Goal: Task Accomplishment & Management: Use online tool/utility

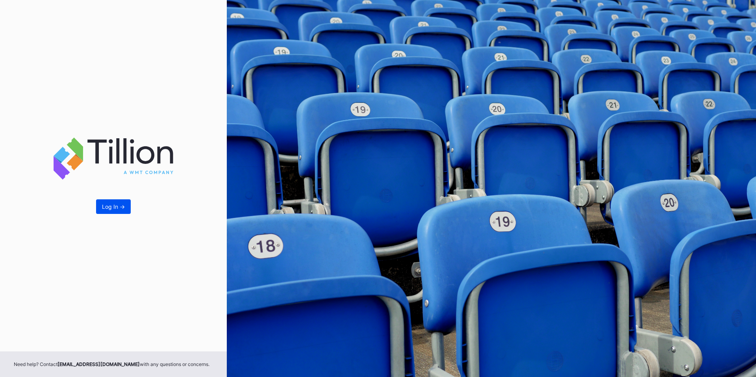
click at [115, 201] on button "Log In ->" at bounding box center [113, 206] width 35 height 15
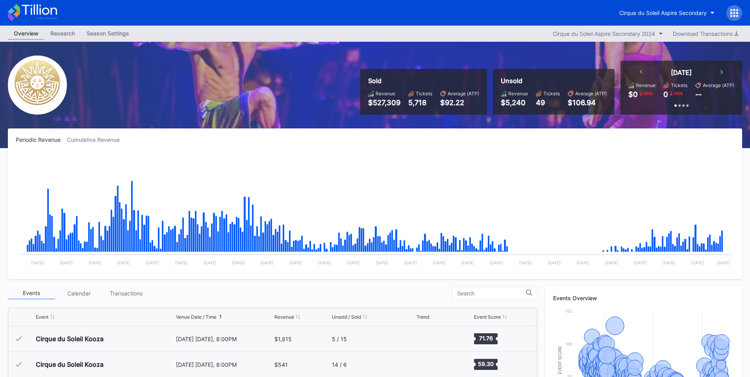
scroll to position [8669, 0]
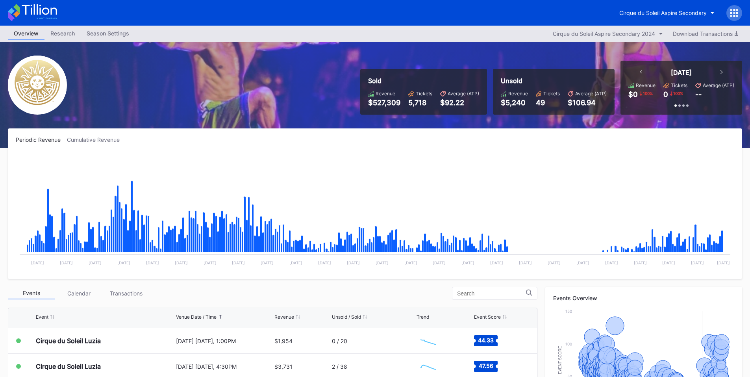
click at [735, 15] on icon at bounding box center [734, 13] width 8 height 8
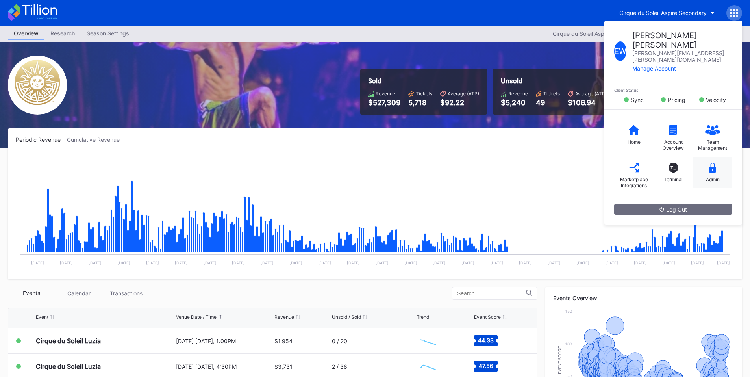
click at [710, 163] on icon at bounding box center [712, 168] width 7 height 10
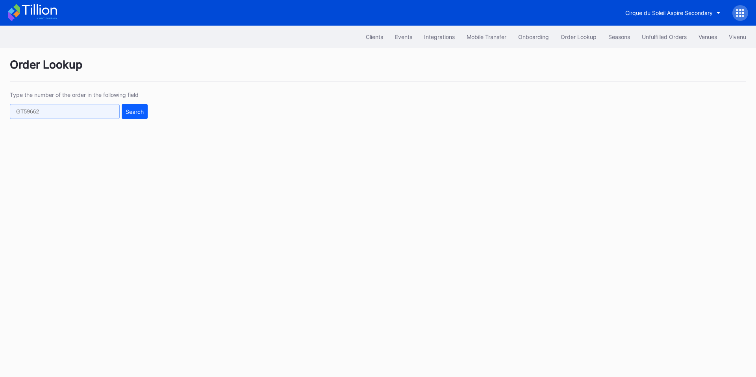
click at [70, 111] on input "text" at bounding box center [65, 111] width 110 height 15
paste input "626417078"
type input "626417078"
click at [129, 113] on div "Search" at bounding box center [135, 111] width 18 height 7
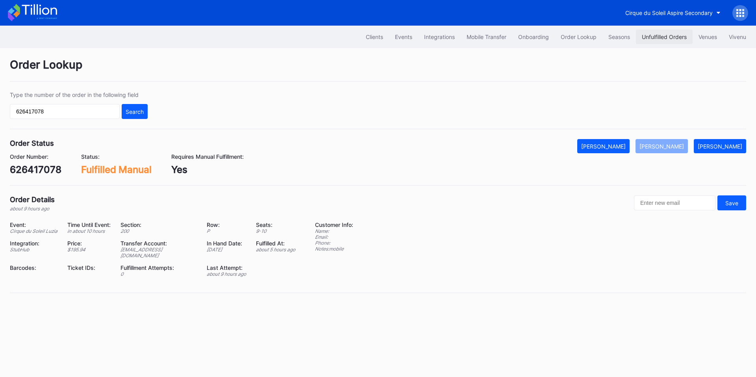
click at [660, 37] on div "Unfulfilled Orders" at bounding box center [663, 36] width 45 height 7
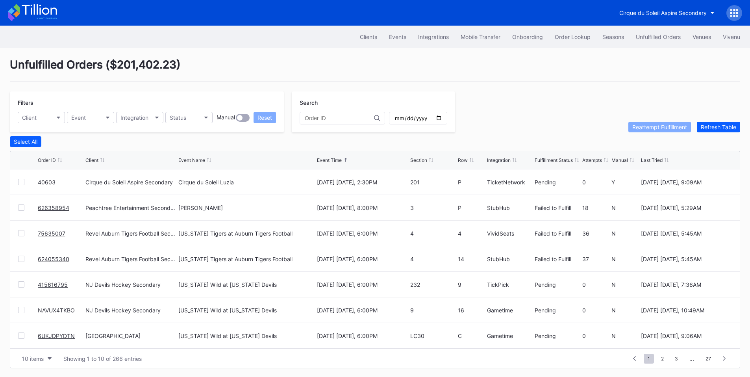
click at [46, 184] on link "40603" at bounding box center [47, 182] width 18 height 7
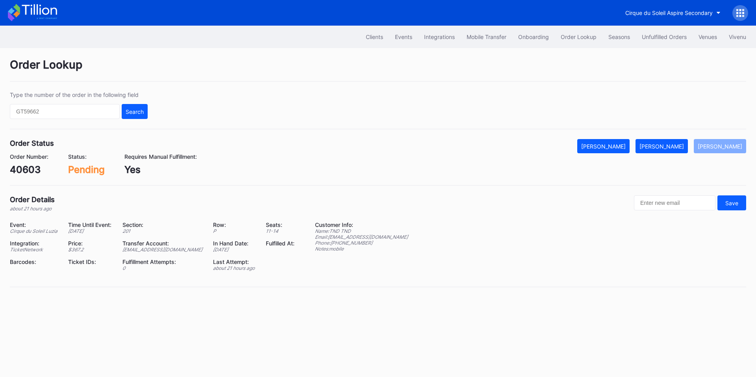
click at [27, 171] on div "40603" at bounding box center [29, 169] width 39 height 11
copy div "40603"
click at [673, 153] on button "Mark Fulfilled" at bounding box center [661, 146] width 52 height 14
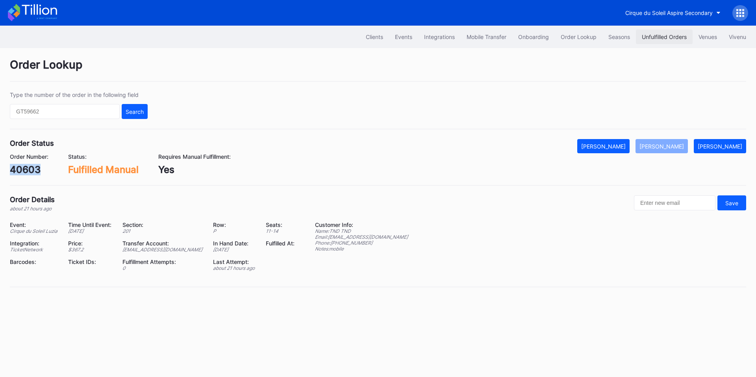
click at [649, 34] on div "Unfulfilled Orders" at bounding box center [663, 36] width 45 height 7
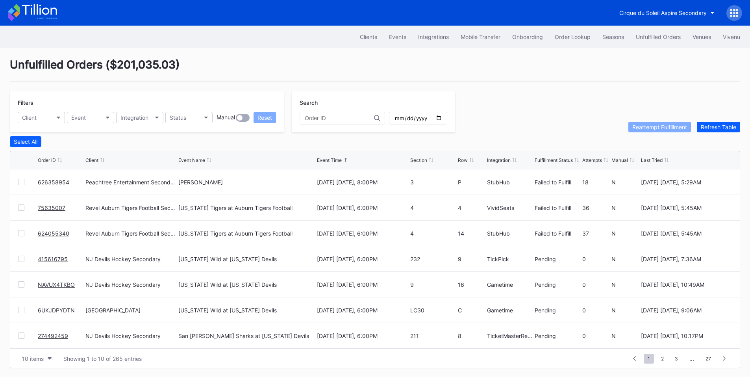
click at [21, 262] on div at bounding box center [21, 258] width 6 height 6
click at [21, 286] on div at bounding box center [21, 284] width 6 height 6
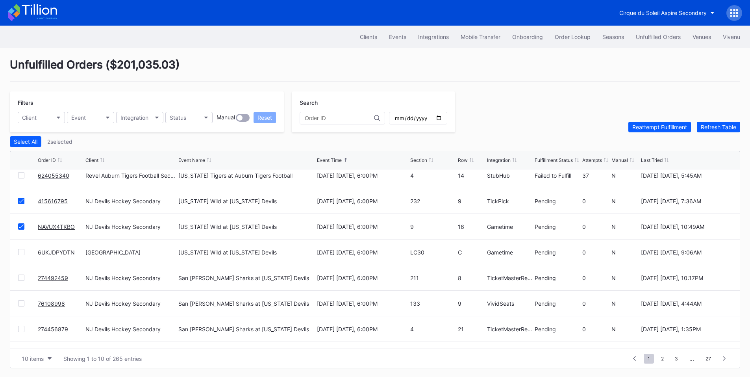
scroll to position [77, 0]
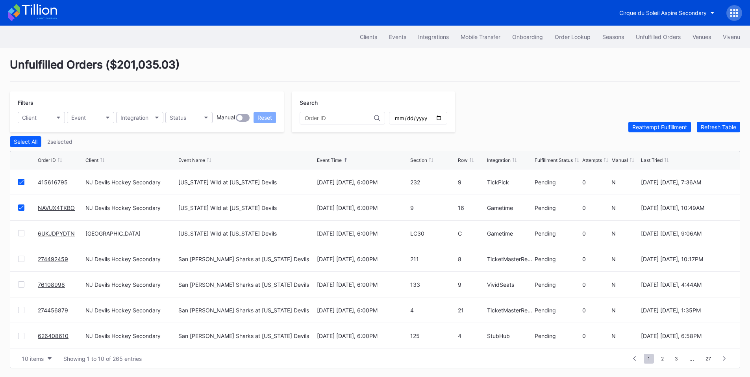
click at [24, 236] on div at bounding box center [21, 233] width 6 height 6
click at [22, 260] on div at bounding box center [21, 258] width 6 height 6
click at [20, 286] on div at bounding box center [21, 284] width 6 height 6
click at [21, 311] on div at bounding box center [21, 310] width 6 height 6
click at [20, 339] on div at bounding box center [21, 336] width 6 height 6
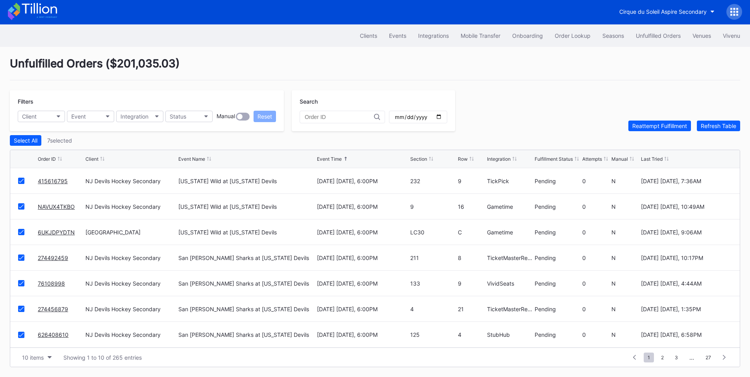
scroll to position [3, 0]
click at [661, 126] on div "Reattempt Fulfillment" at bounding box center [659, 125] width 55 height 7
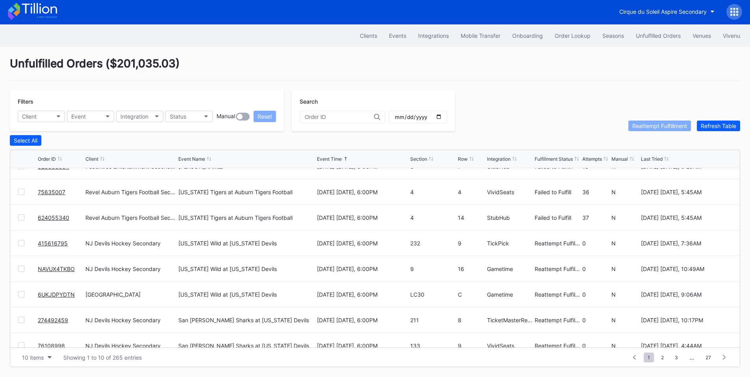
scroll to position [0, 0]
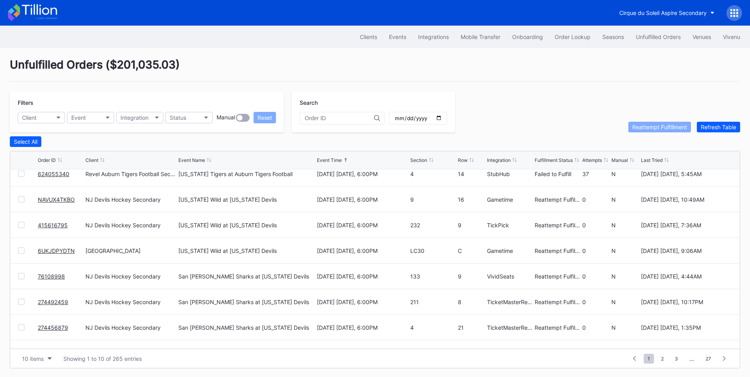
scroll to position [77, 0]
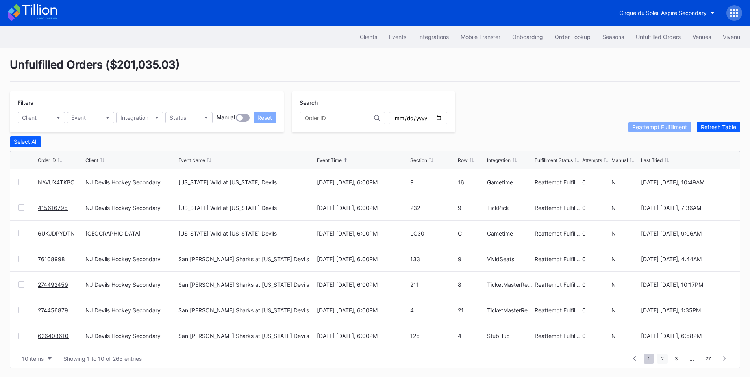
click at [667, 358] on span "2" at bounding box center [662, 358] width 11 height 10
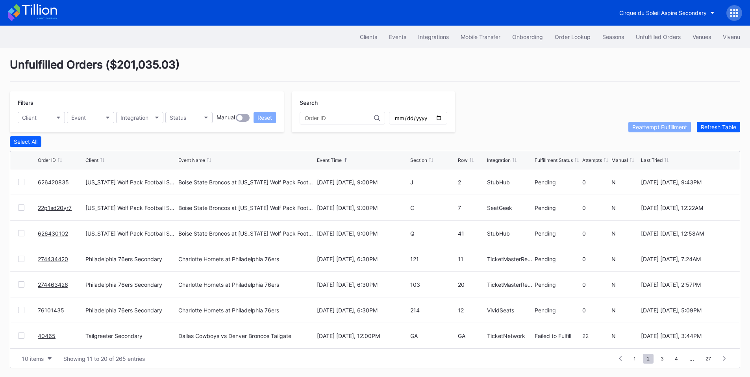
click at [22, 183] on div at bounding box center [21, 182] width 6 height 6
click at [22, 205] on div "22p1sd20yr7 Nevada Wolf Pack Football Secondary Boise State Broncos at Nevada W…" at bounding box center [374, 208] width 729 height 26
drag, startPoint x: 17, startPoint y: 212, endPoint x: 26, endPoint y: 207, distance: 10.1
click at [17, 211] on div "22p1sd20yr7 Nevada Wolf Pack Football Secondary Boise State Broncos at Nevada W…" at bounding box center [374, 208] width 729 height 26
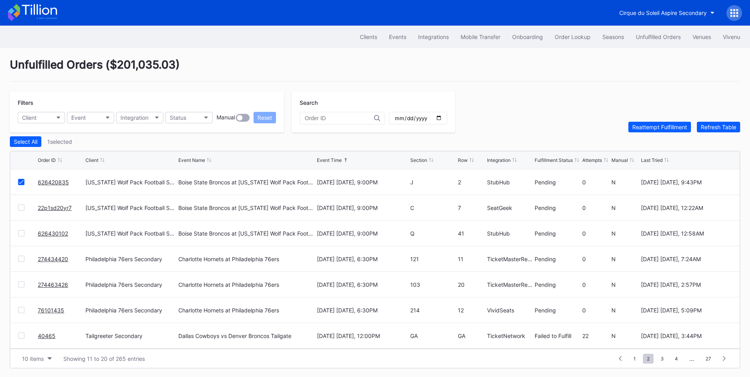
click at [19, 211] on div at bounding box center [21, 207] width 6 height 6
click at [19, 235] on div at bounding box center [21, 233] width 6 height 6
click at [22, 260] on div at bounding box center [21, 258] width 6 height 6
click at [18, 282] on div "274463426 Philadelphia 76ers Secondary Charlotte Hornets at Philadelphia 76ers …" at bounding box center [374, 285] width 729 height 26
click at [21, 285] on div at bounding box center [21, 284] width 6 height 6
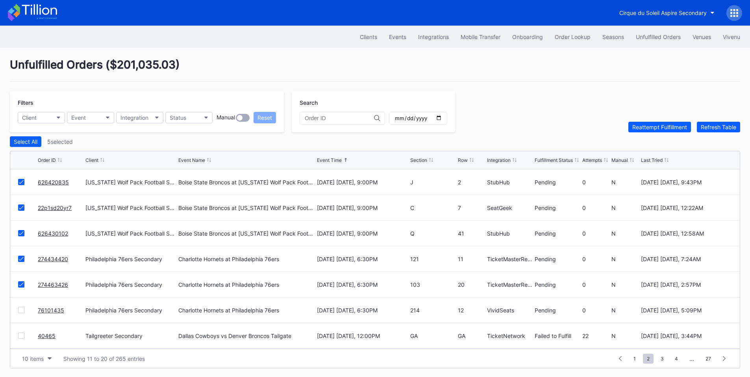
click at [20, 312] on div at bounding box center [21, 310] width 6 height 6
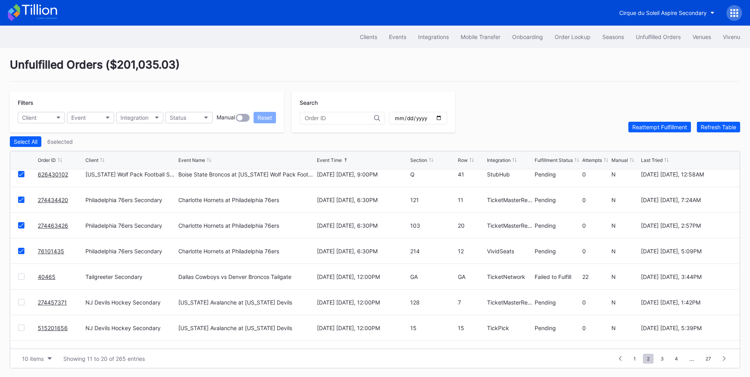
scroll to position [77, 0]
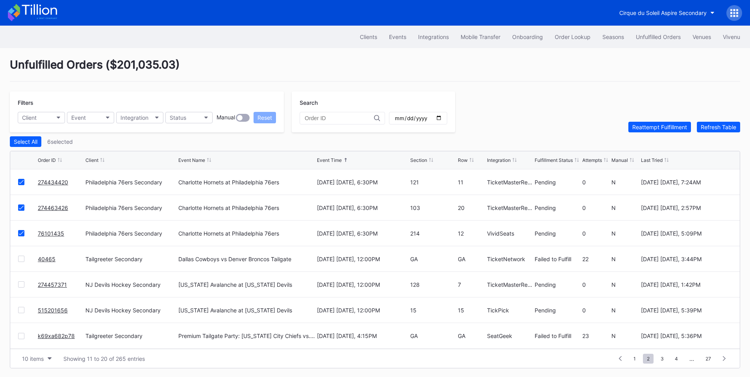
click at [23, 284] on div at bounding box center [21, 284] width 6 height 6
click at [22, 306] on div "515201656 NJ Devils Hockey Secondary Colorado Avalanche at New Jersey Devils Oc…" at bounding box center [374, 310] width 729 height 26
click at [20, 310] on div at bounding box center [21, 310] width 6 height 6
click at [637, 130] on div "Reattempt Fulfillment" at bounding box center [659, 127] width 55 height 7
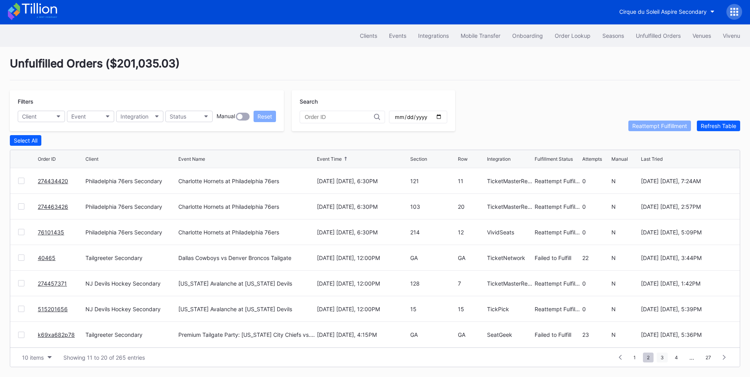
click at [661, 358] on span "3" at bounding box center [661, 357] width 11 height 10
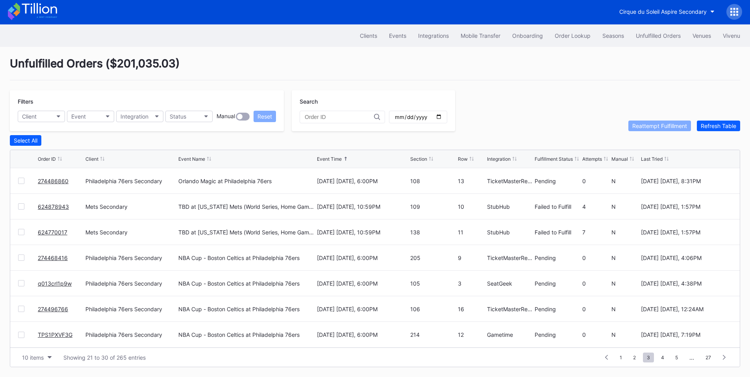
scroll to position [0, 0]
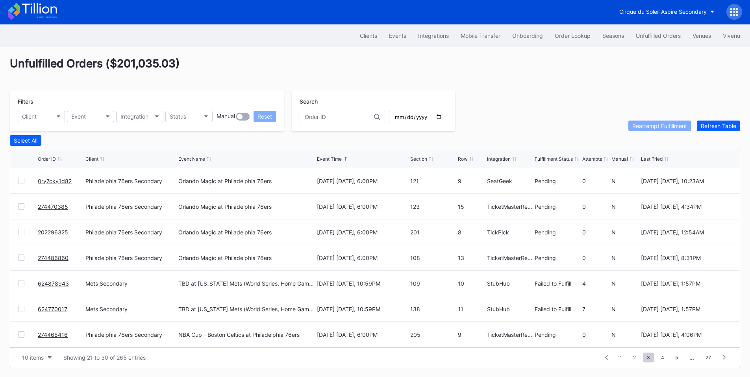
click at [20, 181] on div at bounding box center [21, 180] width 6 height 6
click at [22, 205] on div at bounding box center [21, 206] width 6 height 6
click at [21, 231] on div at bounding box center [21, 232] width 6 height 6
click at [18, 256] on div at bounding box center [21, 257] width 6 height 6
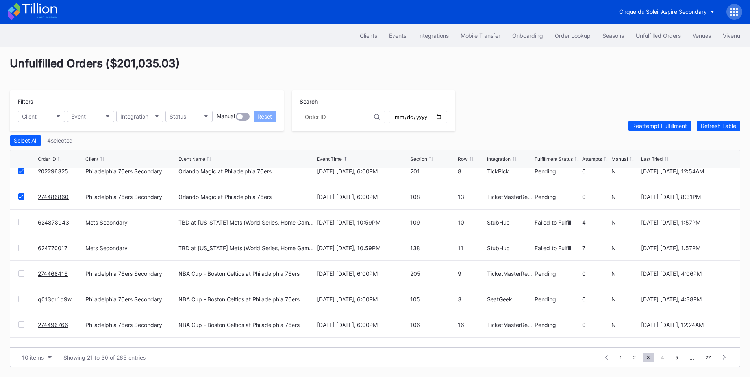
scroll to position [77, 0]
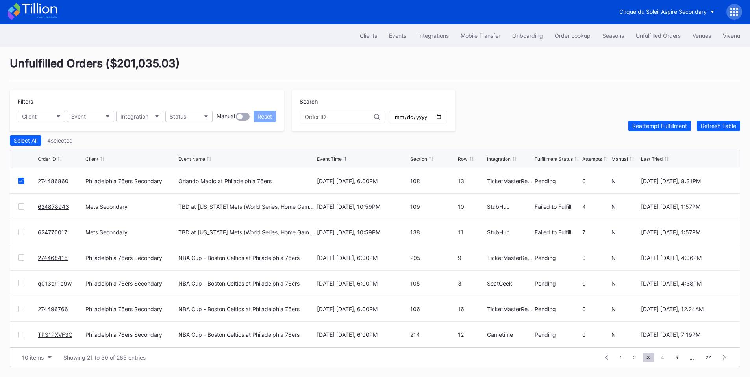
click at [24, 254] on div at bounding box center [28, 257] width 20 height 6
click at [21, 259] on div at bounding box center [21, 257] width 6 height 6
click at [24, 281] on div at bounding box center [28, 283] width 20 height 6
click at [21, 285] on div at bounding box center [21, 283] width 6 height 6
click at [22, 309] on div at bounding box center [21, 308] width 6 height 6
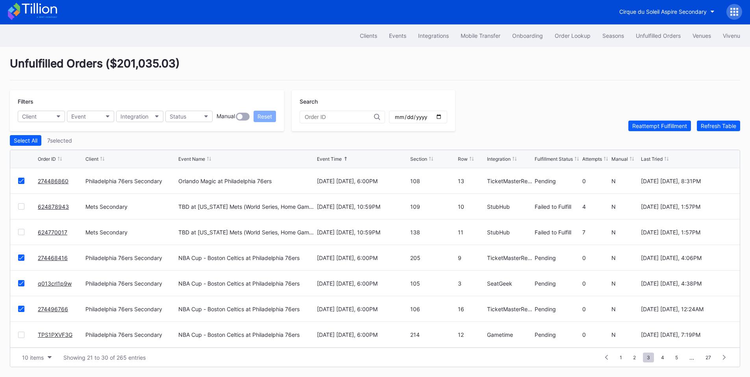
click at [20, 334] on div at bounding box center [21, 334] width 6 height 6
click at [661, 126] on div "Reattempt Fulfillment" at bounding box center [659, 125] width 55 height 7
click at [50, 115] on button "Client" at bounding box center [41, 116] width 47 height 11
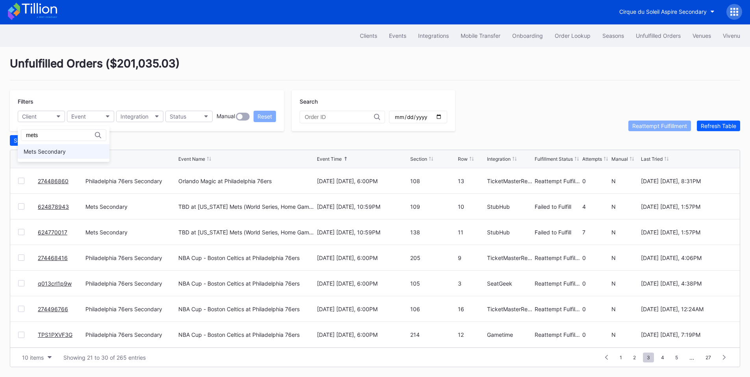
type input "mets"
click at [59, 150] on div "Mets Secondary" at bounding box center [45, 151] width 42 height 7
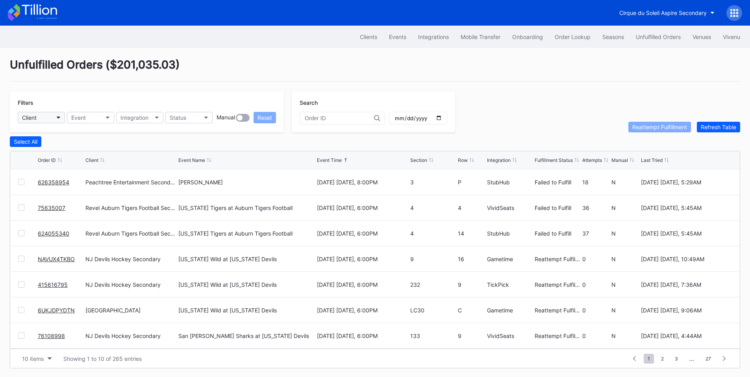
click at [59, 117] on icon "button" at bounding box center [59, 117] width 4 height 2
type input "mets"
click at [63, 152] on div "Mets Secondary" at bounding box center [45, 152] width 42 height 7
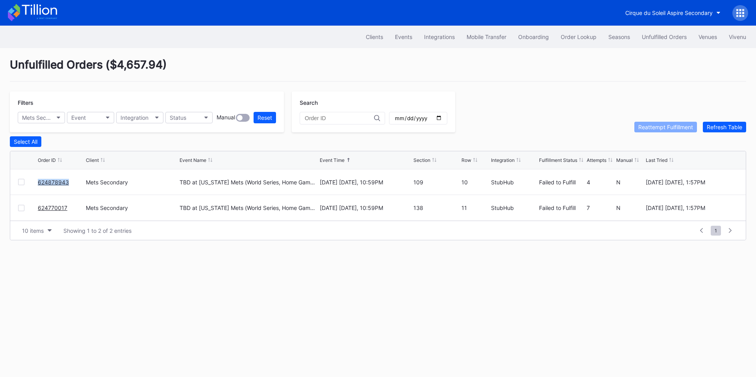
drag, startPoint x: 69, startPoint y: 188, endPoint x: 35, endPoint y: 190, distance: 33.9
click at [35, 190] on div "624878943 Mets Secondary TBD at [US_STATE] Mets (World Series, Home Game 1) (If…" at bounding box center [377, 182] width 735 height 26
copy link "624878943"
drag, startPoint x: 71, startPoint y: 213, endPoint x: 33, endPoint y: 217, distance: 38.0
click at [33, 217] on div "624770017 Mets Secondary TBD at [US_STATE] Mets (World Series, Home Game 3) (If…" at bounding box center [377, 208] width 735 height 26
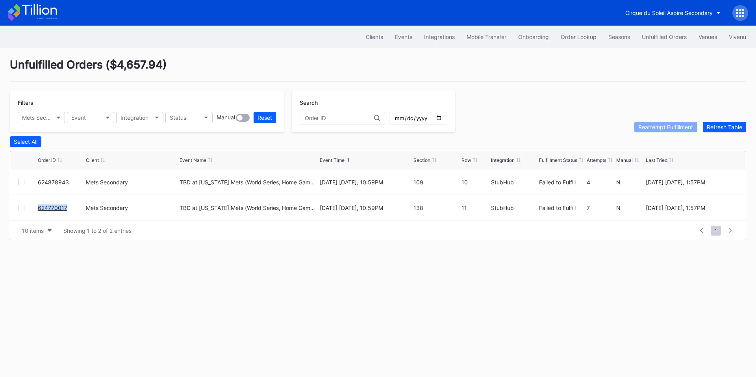
copy link "624770017"
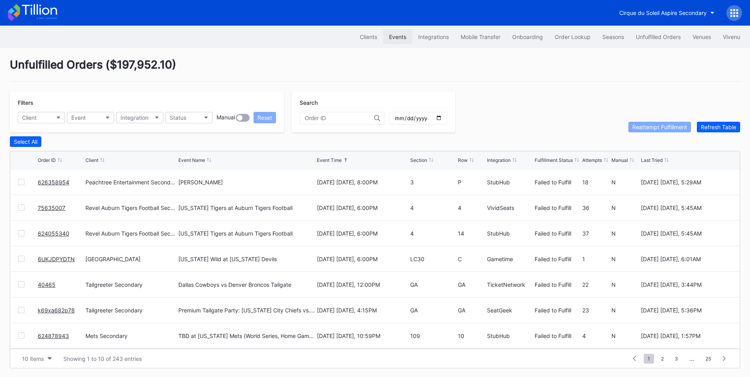
click at [395, 36] on div "Events" at bounding box center [397, 36] width 17 height 7
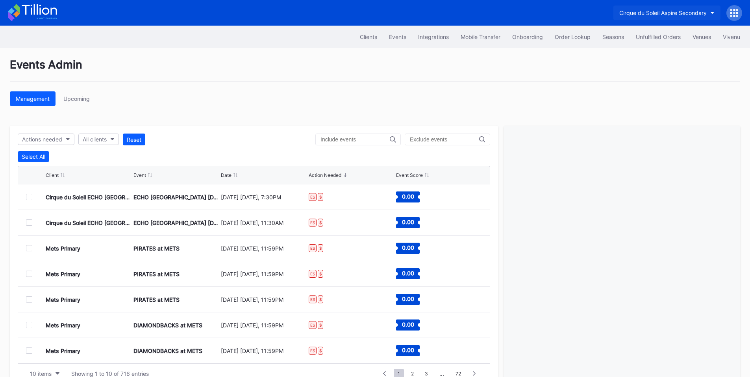
click at [666, 14] on div "Cirque du Soleil Aspire Secondary" at bounding box center [662, 12] width 87 height 7
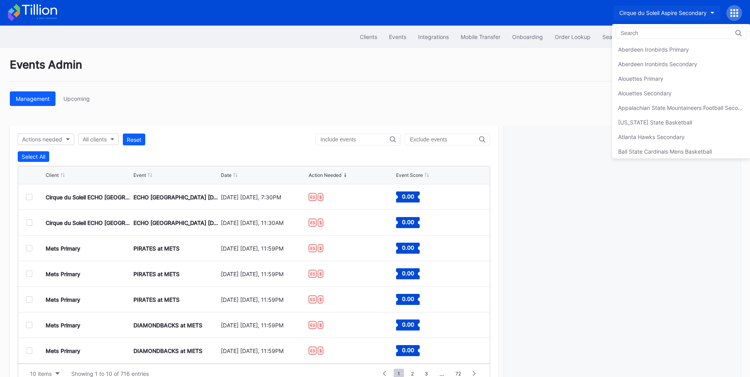
scroll to position [291, 0]
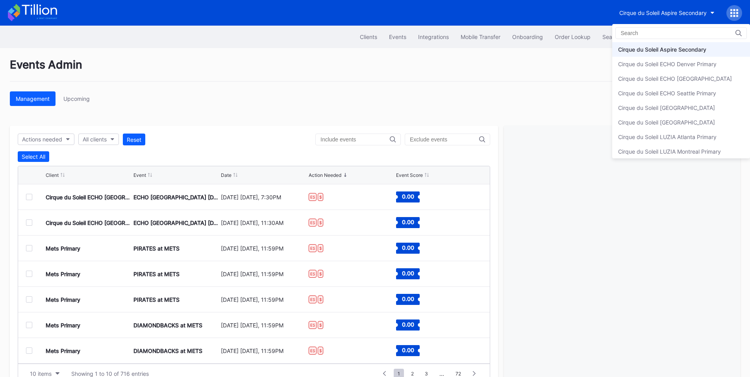
click at [643, 48] on div "Cirque du Soleil Aspire Secondary" at bounding box center [662, 49] width 88 height 7
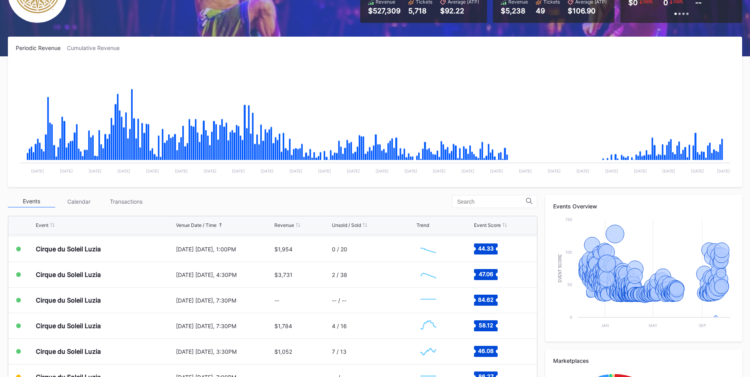
scroll to position [184, 0]
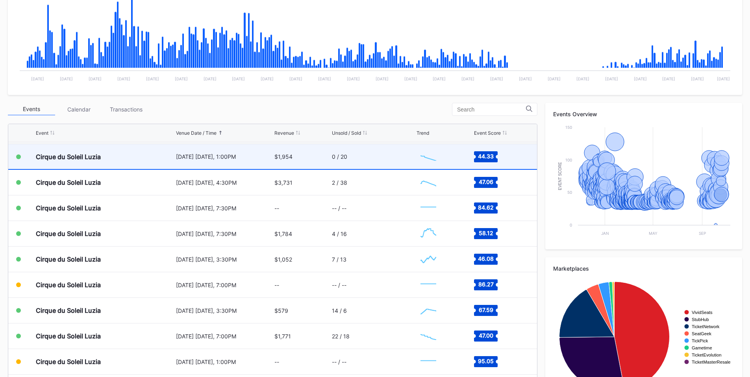
click at [211, 157] on div "[DATE] [DATE], 1:00PM" at bounding box center [224, 156] width 97 height 7
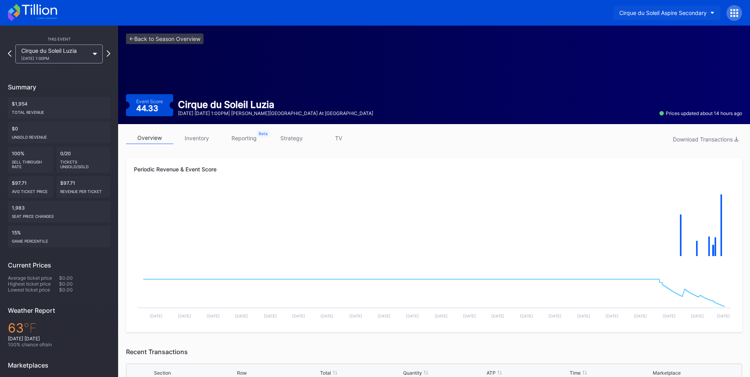
click at [662, 11] on div "Cirque du Soleil Aspire Secondary" at bounding box center [662, 12] width 87 height 7
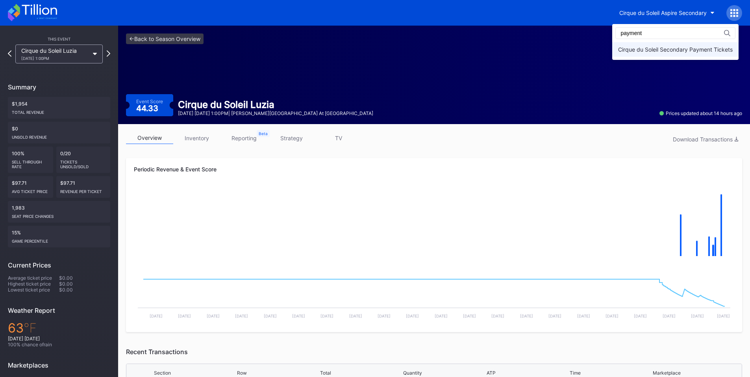
type input "payment"
click at [666, 45] on div "Cirque du Soleil Secondary Payment Tickets" at bounding box center [675, 49] width 126 height 15
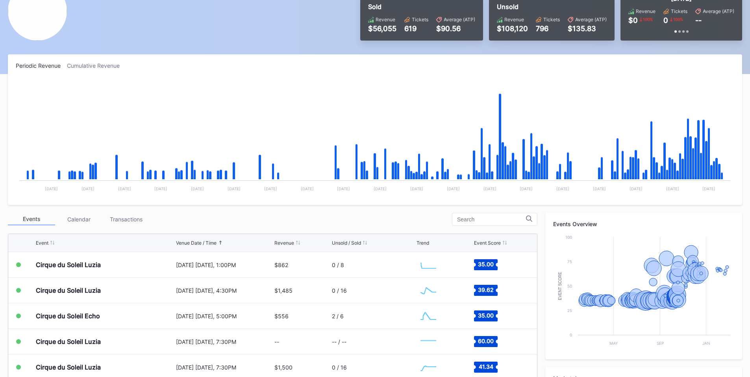
scroll to position [92, 0]
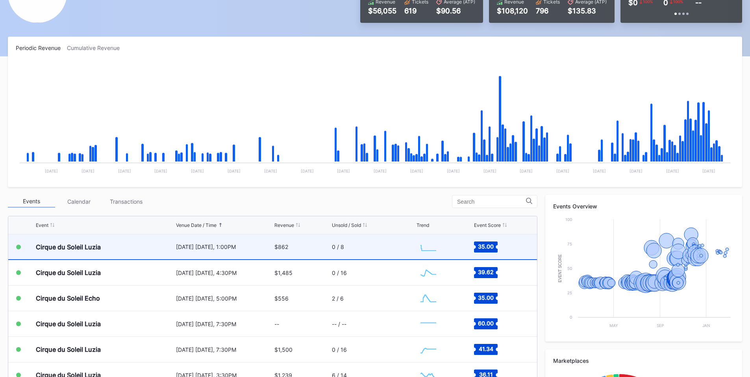
click at [305, 245] on div "$862" at bounding box center [301, 246] width 55 height 25
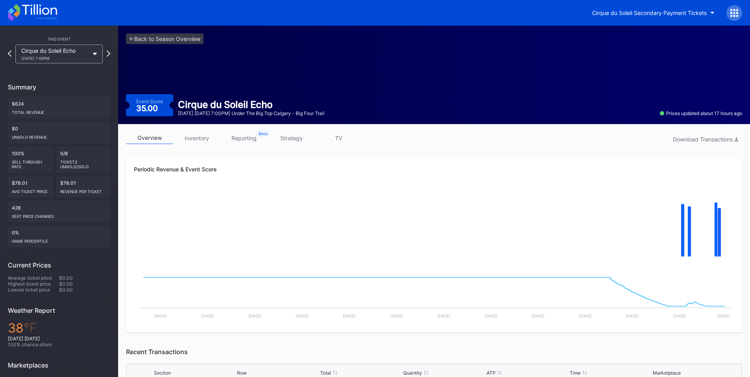
click at [579, 9] on div "Cirque du Soleil Secondary Payment Tickets" at bounding box center [375, 13] width 750 height 26
click at [628, 16] on button "Cirque du Soleil Secondary Payment Tickets" at bounding box center [653, 13] width 134 height 15
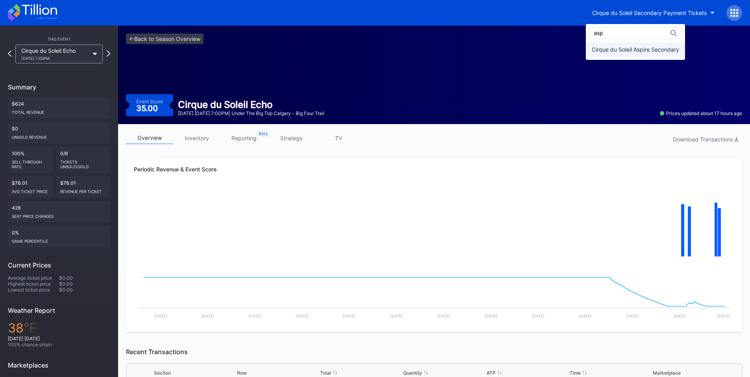
type input "asp"
click at [623, 49] on div "Cirque du Soleil Aspire Secondary" at bounding box center [634, 49] width 87 height 7
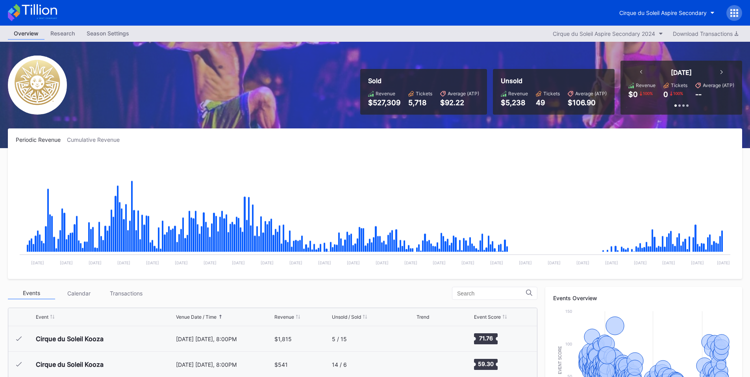
scroll to position [248, 0]
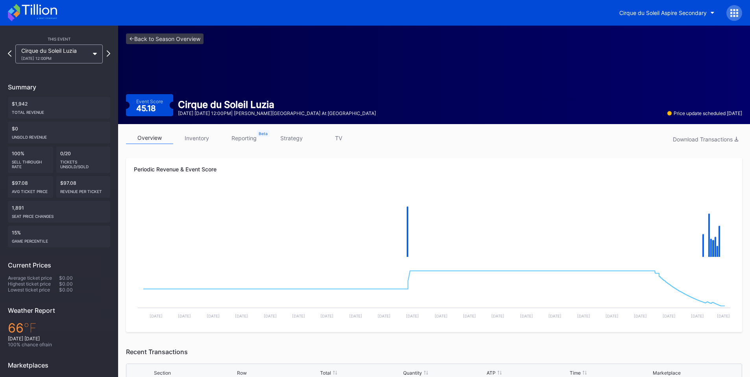
click at [96, 52] on div "Cirque du Soleil Luzia [DATE] 12:00PM" at bounding box center [58, 53] width 87 height 19
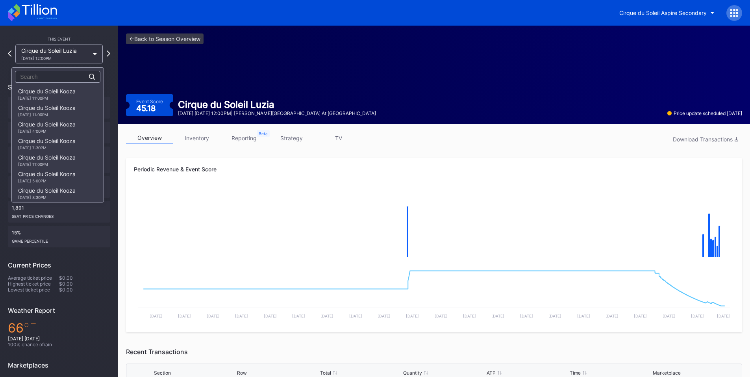
scroll to position [5553, 0]
click at [62, 162] on div "10/12 Sunday 4:30PM" at bounding box center [45, 164] width 55 height 5
